Goal: Task Accomplishment & Management: Manage account settings

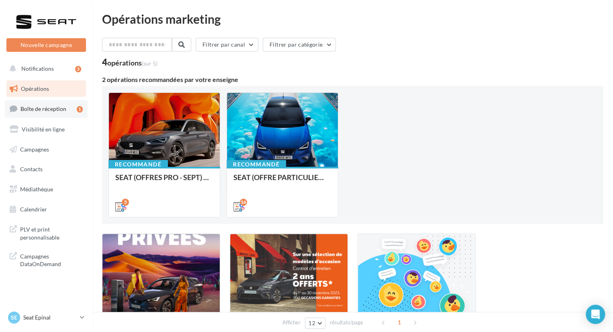
click at [35, 111] on span "Boîte de réception" at bounding box center [43, 108] width 46 height 7
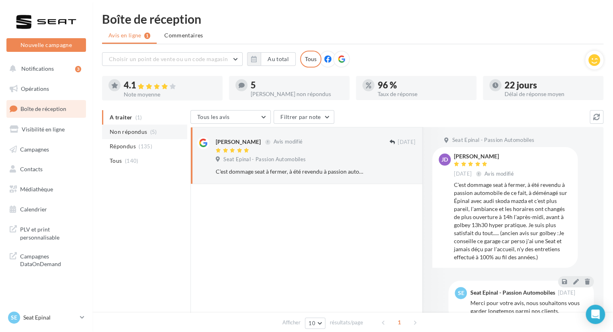
click at [147, 134] on li "Non répondus (5)" at bounding box center [144, 132] width 85 height 14
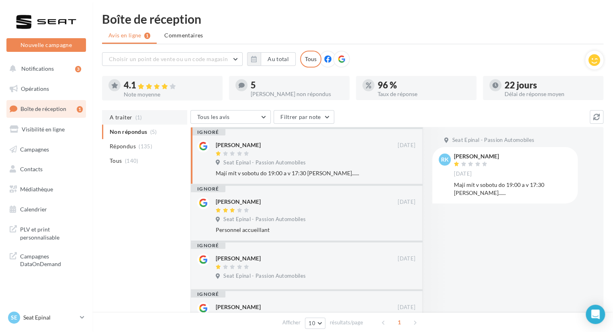
click at [122, 121] on span "A traiter" at bounding box center [121, 117] width 23 height 8
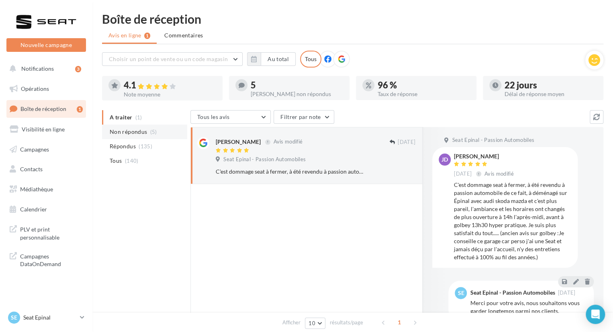
click at [123, 132] on span "Non répondus" at bounding box center [128, 132] width 37 height 8
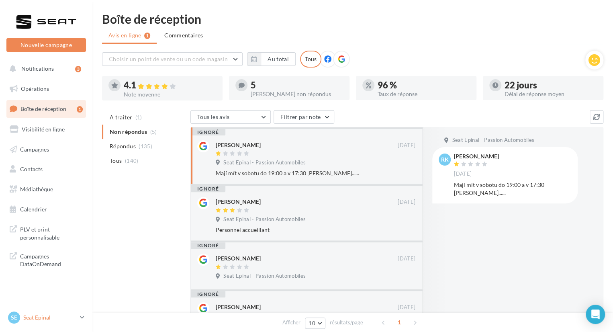
click at [42, 318] on p "Seat Epinal" at bounding box center [49, 317] width 53 height 8
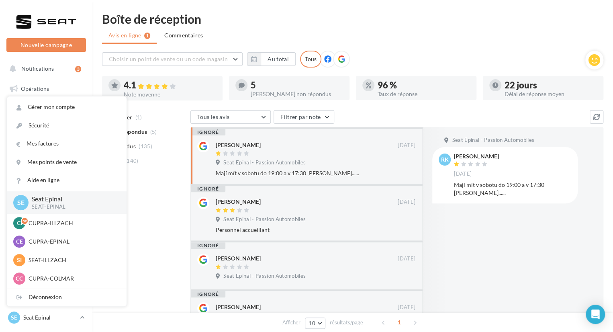
click at [162, 217] on div "A traiter (1) Non répondus (5) Répondus (135) Tous (140) Tous les avis Tous les…" at bounding box center [352, 263] width 501 height 307
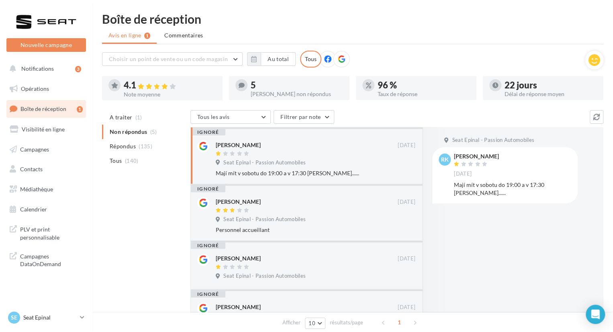
drag, startPoint x: 126, startPoint y: 133, endPoint x: 74, endPoint y: 140, distance: 52.2
click at [74, 139] on div "Nouvelle campagne Nouvelle campagne Notifications 3 Opérations Boîte de récepti…" at bounding box center [306, 232] width 613 height 439
click at [145, 147] on span "(135)" at bounding box center [146, 146] width 14 height 6
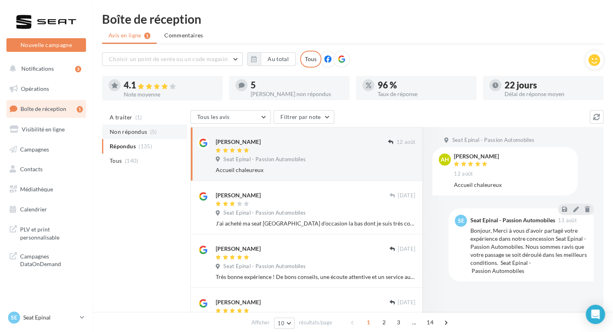
click at [131, 132] on span "Non répondus" at bounding box center [128, 132] width 37 height 8
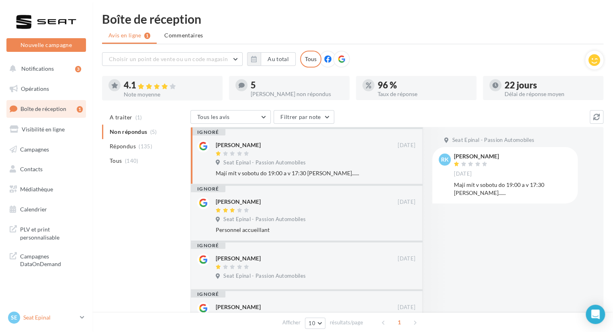
click at [30, 319] on p "Seat Epinal" at bounding box center [49, 317] width 53 height 8
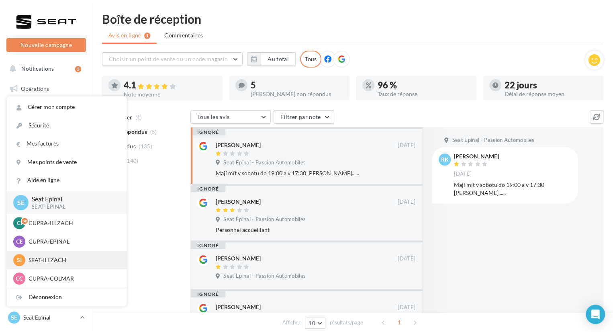
click at [61, 257] on p "SEAT-ILLZACH" at bounding box center [73, 260] width 88 height 8
